Goal: Transaction & Acquisition: Subscribe to service/newsletter

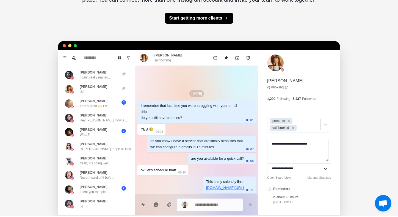
scroll to position [103, 0]
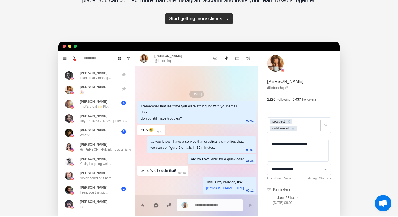
click at [188, 19] on button "Start getting more clients" at bounding box center [199, 18] width 69 height 11
type textarea "*"
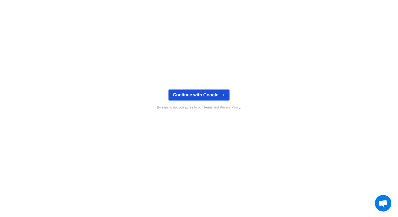
click at [214, 98] on button "Continue with Google" at bounding box center [199, 94] width 61 height 11
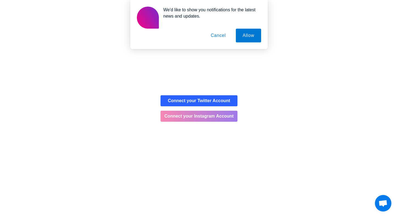
click at [212, 119] on button "Connect your Instagram Account" at bounding box center [199, 116] width 77 height 11
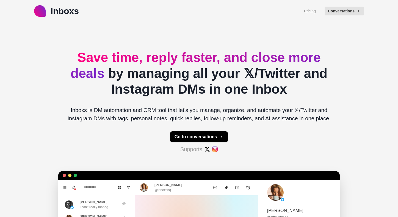
click at [304, 10] on link "Pricing" at bounding box center [310, 11] width 12 height 6
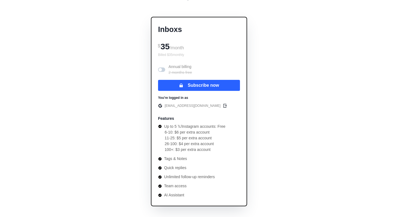
scroll to position [49, 0]
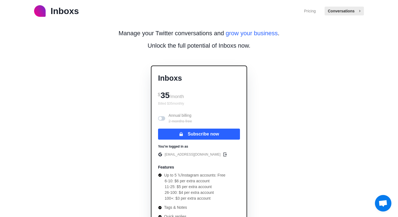
click at [337, 13] on button "Conversations" at bounding box center [344, 11] width 39 height 9
